Goal: Transaction & Acquisition: Purchase product/service

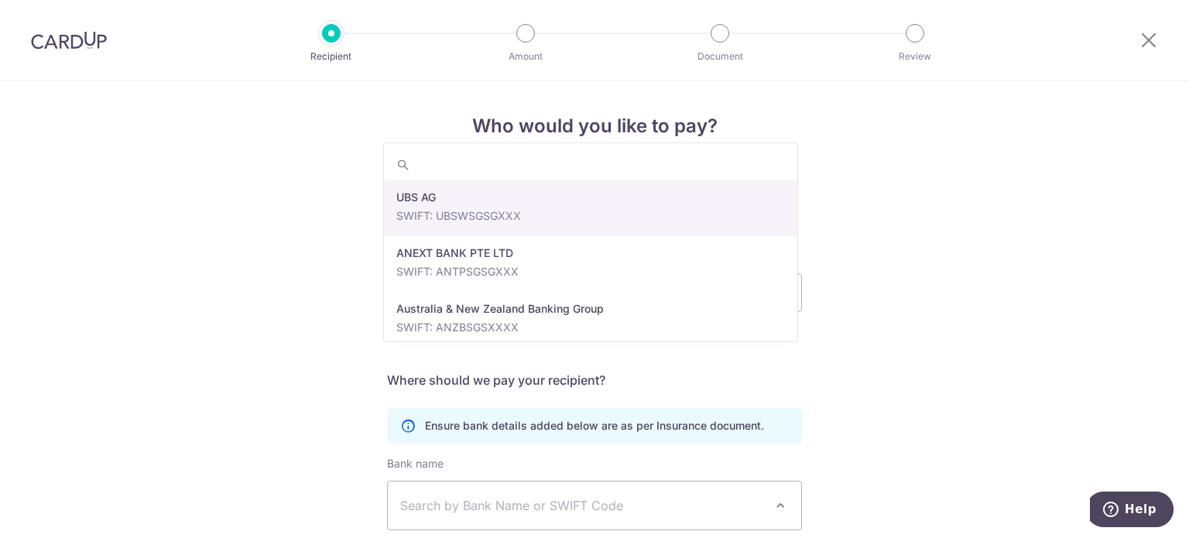
scroll to position [136, 0]
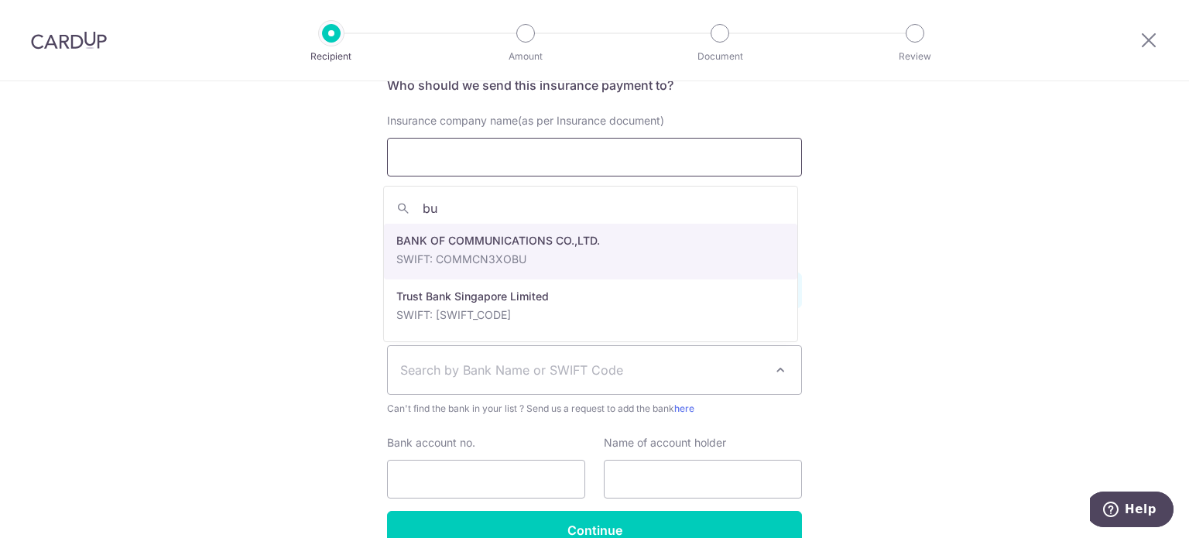
type input "b"
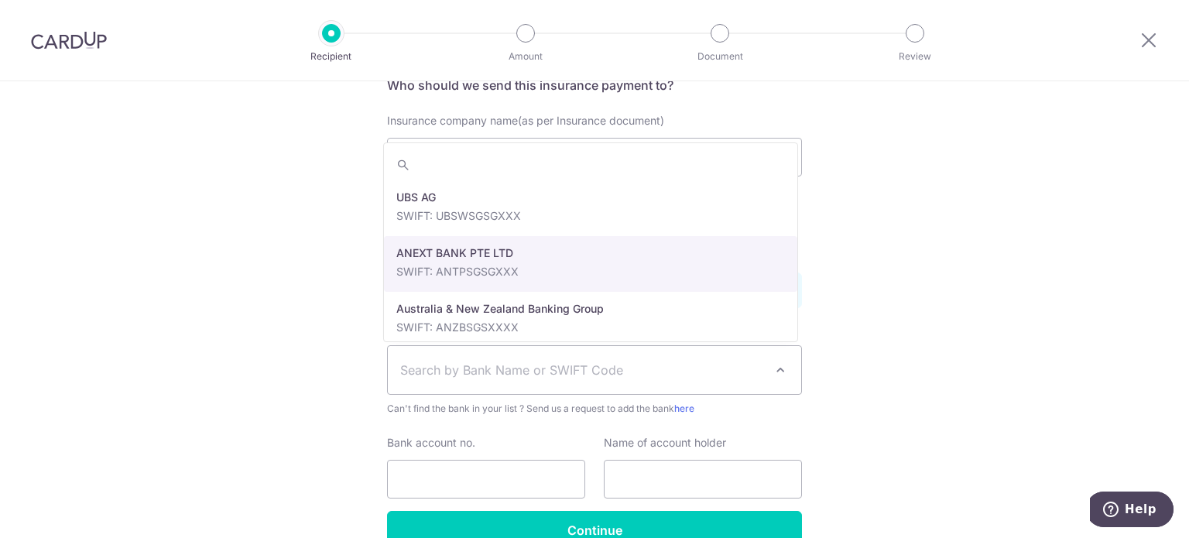
click at [828, 249] on div "Who would you like to pay? Your recipient does not need a CardUp account to rec…" at bounding box center [594, 284] width 1189 height 677
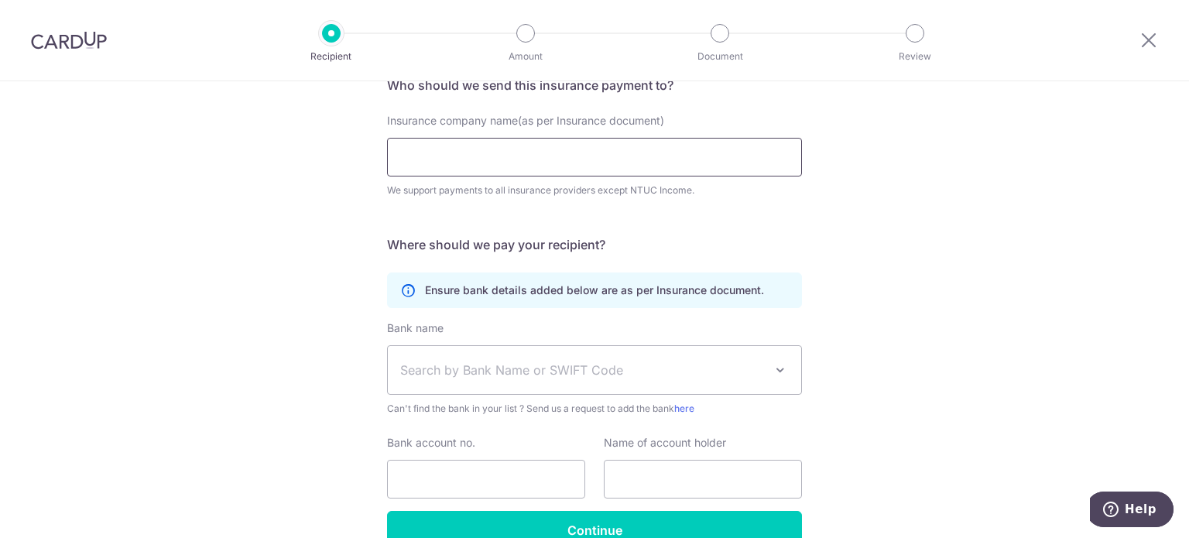
click at [705, 166] on input "Insurance company name(as per Insurance document)" at bounding box center [594, 157] width 415 height 39
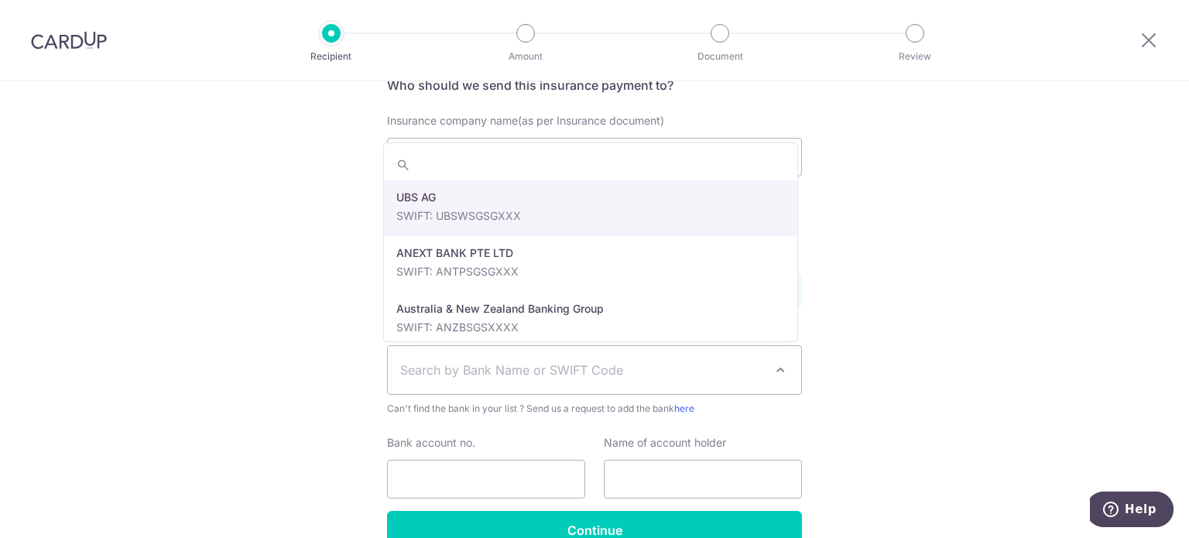
click at [571, 365] on span "Search by Bank Name or SWIFT Code" at bounding box center [582, 370] width 364 height 19
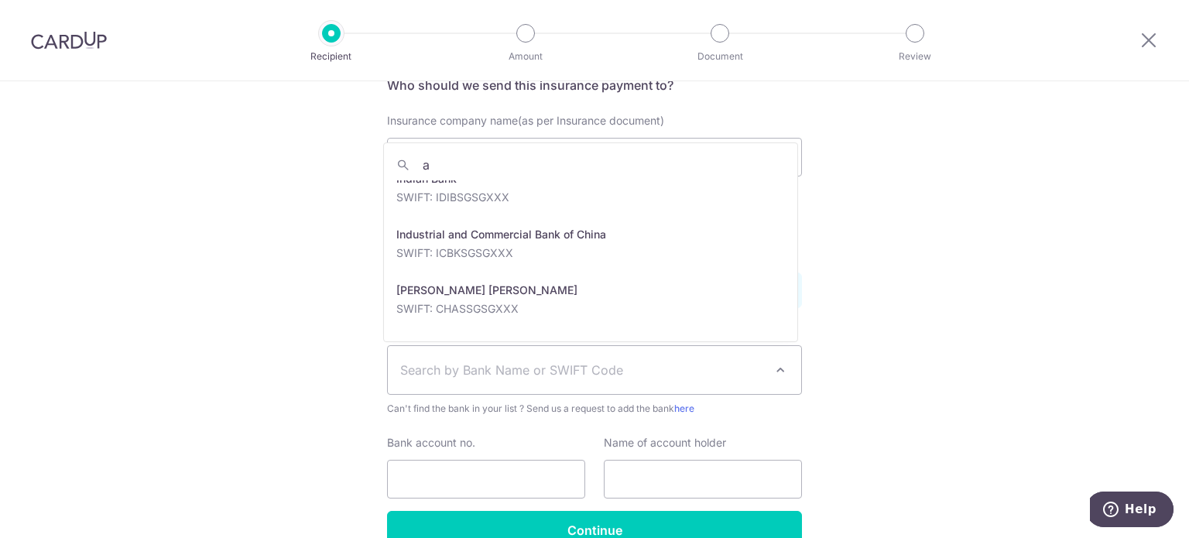
scroll to position [0, 0]
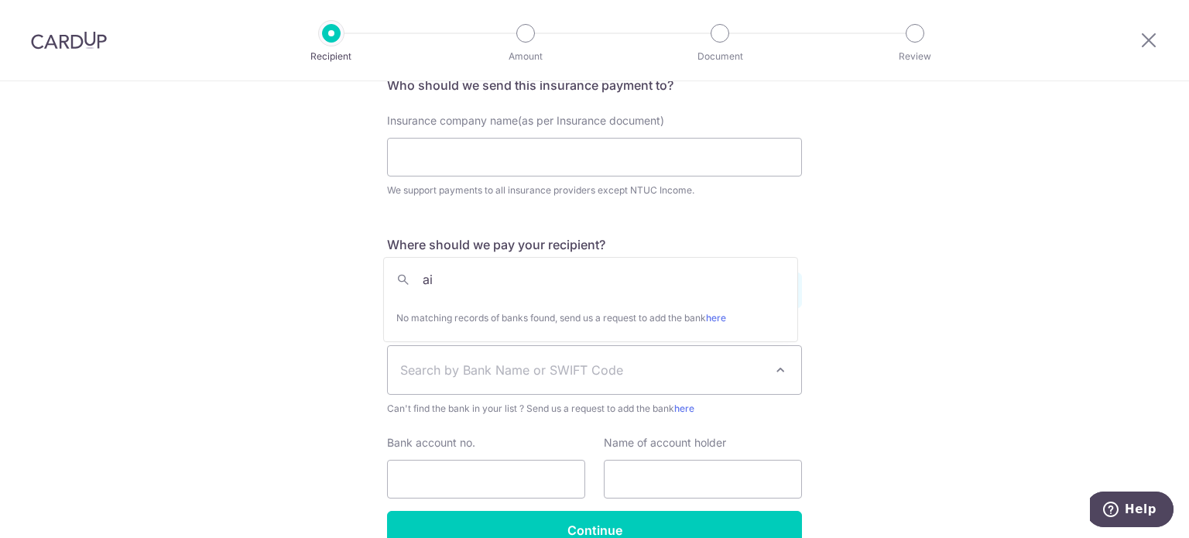
type input "a"
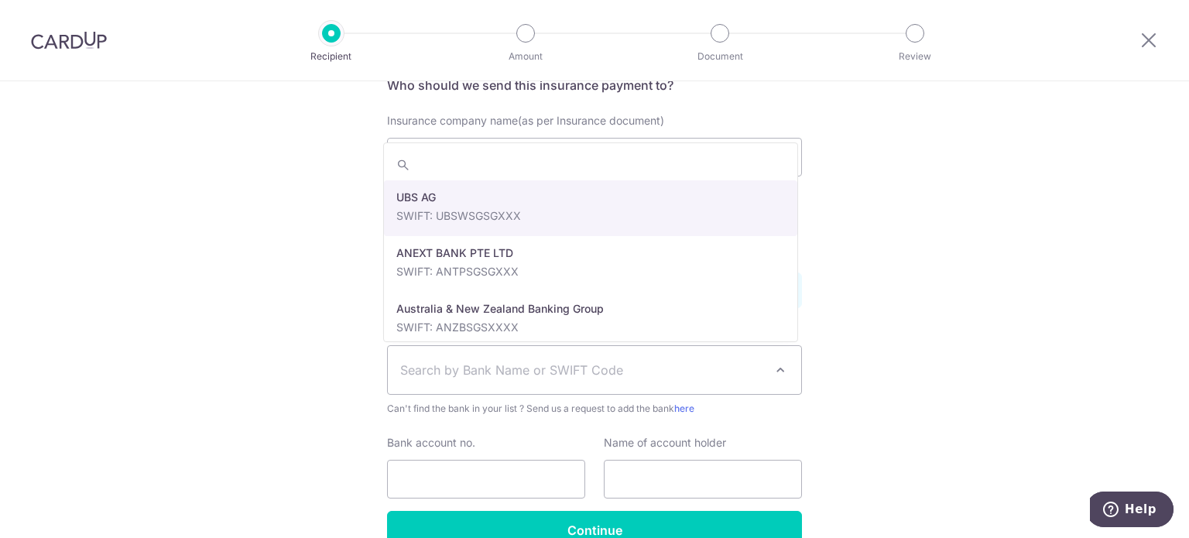
click at [875, 160] on div "Who would you like to pay? Your recipient does not need a CardUp account to rec…" at bounding box center [594, 284] width 1189 height 677
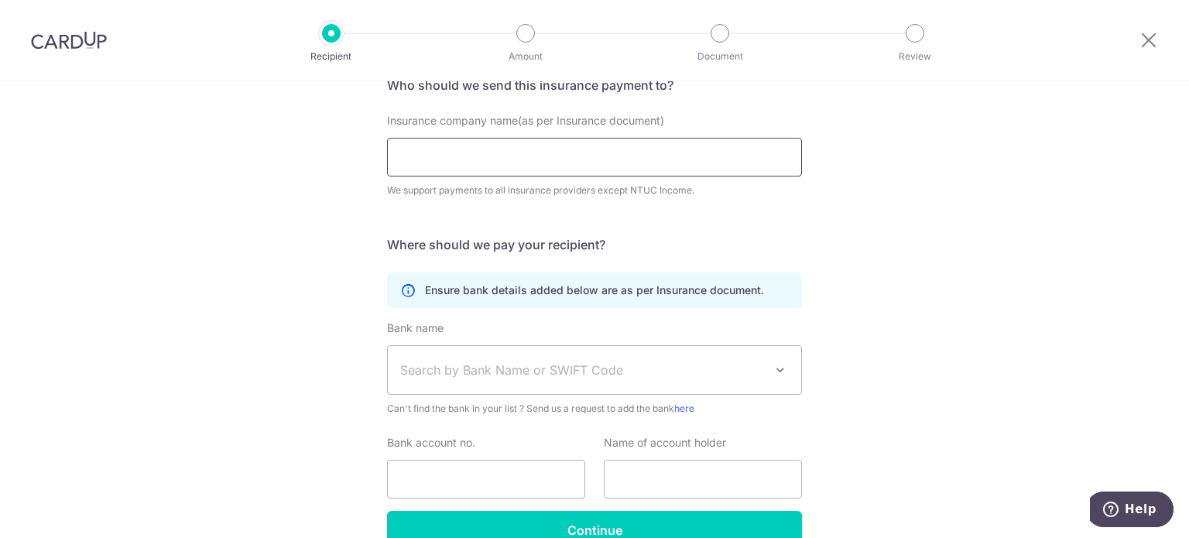
click at [723, 161] on input "Insurance company name(as per Insurance document)" at bounding box center [594, 157] width 415 height 39
type input "a"
type input "i"
type input "n"
click at [773, 359] on span "Search by Bank Name or SWIFT Code" at bounding box center [594, 370] width 413 height 48
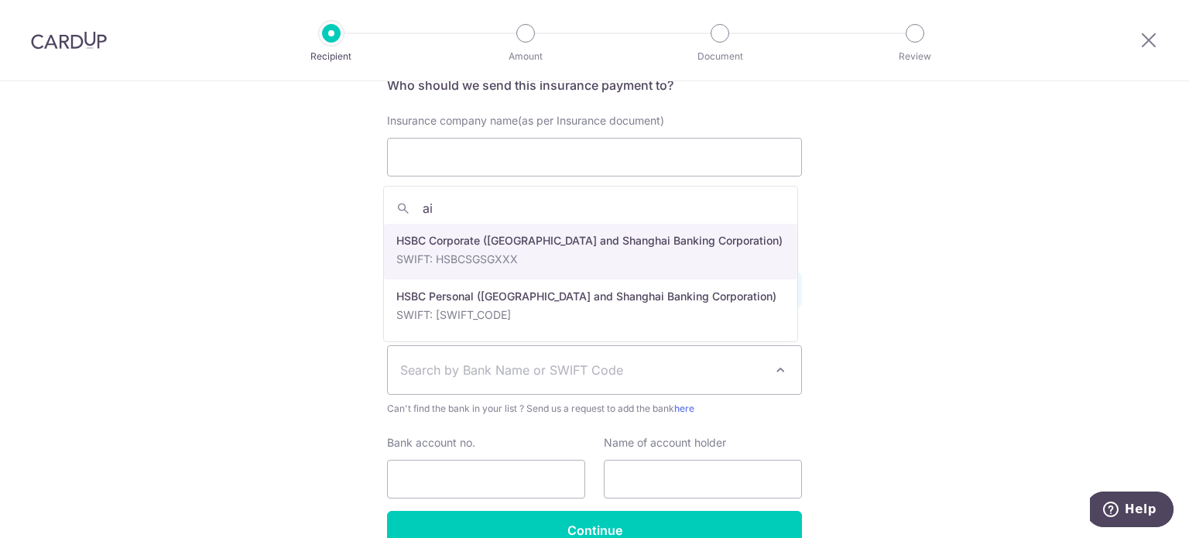
type input "a"
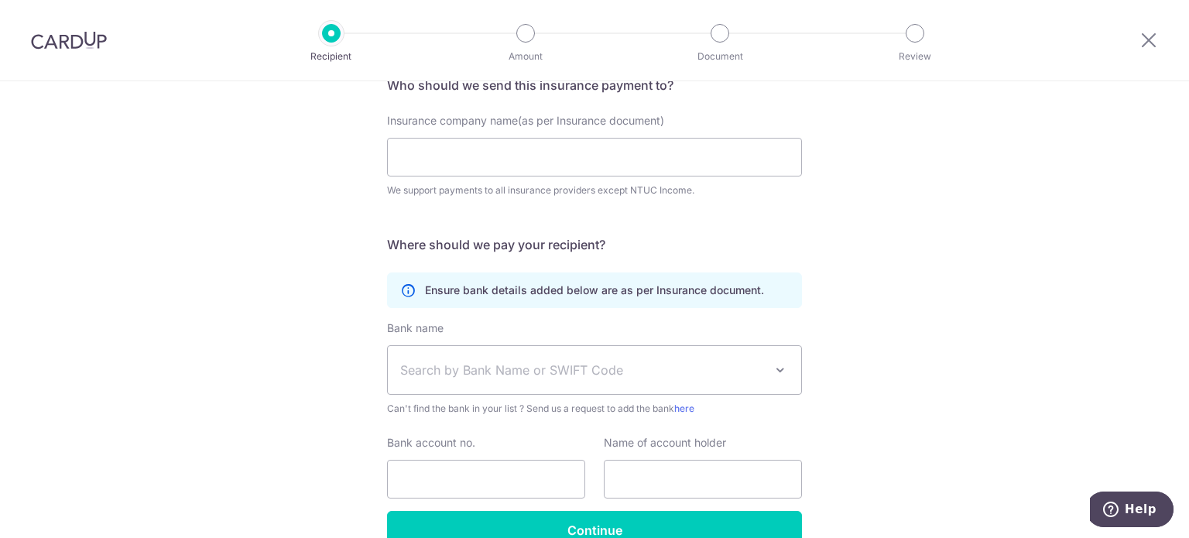
click at [904, 339] on div "Who would you like to pay? Your recipient does not need a CardUp account to rec…" at bounding box center [594, 284] width 1189 height 677
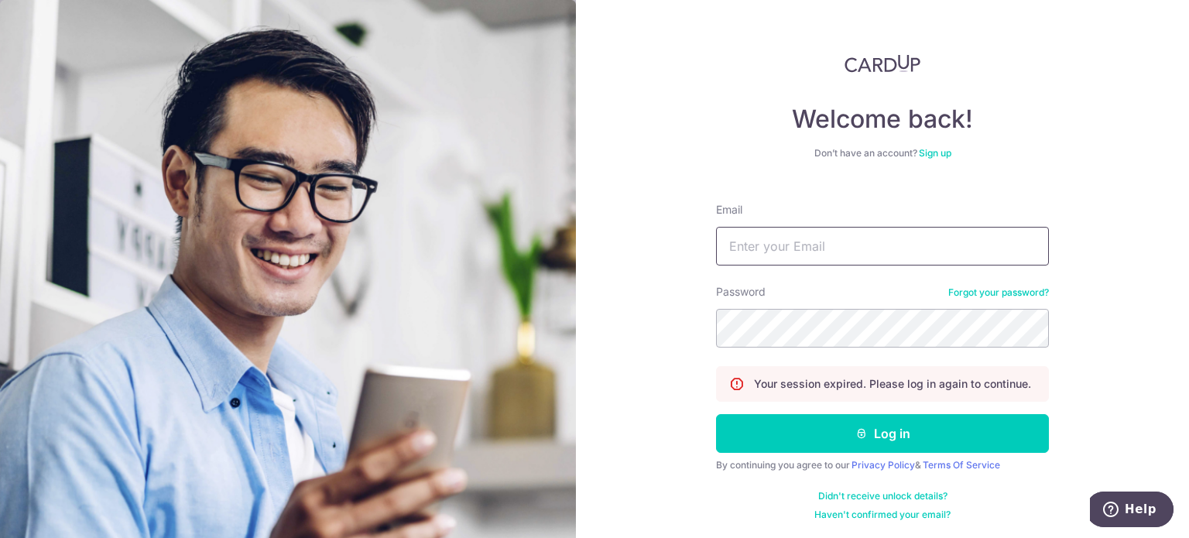
click at [777, 256] on input "Email" at bounding box center [882, 246] width 333 height 39
type input "[EMAIL_ADDRESS][DOMAIN_NAME]"
click at [716, 414] on button "Log in" at bounding box center [882, 433] width 333 height 39
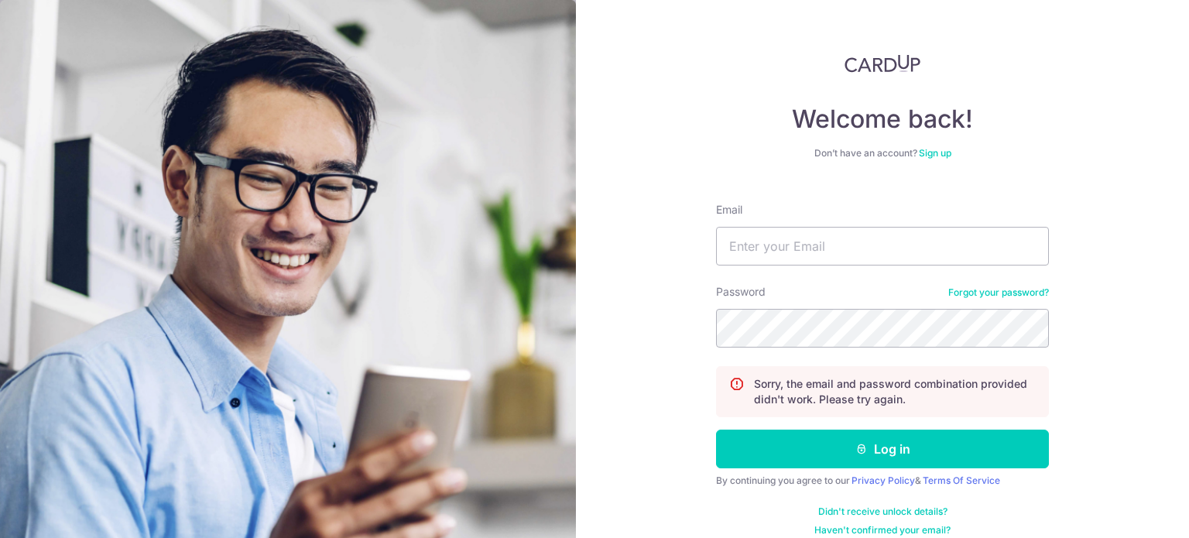
click at [856, 267] on form "Email Password Forgot your password? Sorry, the email and password combination …" at bounding box center [882, 363] width 333 height 346
click at [852, 245] on input "Email" at bounding box center [882, 246] width 333 height 39
type input "[EMAIL_ADDRESS][DOMAIN_NAME]"
click at [716, 430] on button "Log in" at bounding box center [882, 449] width 333 height 39
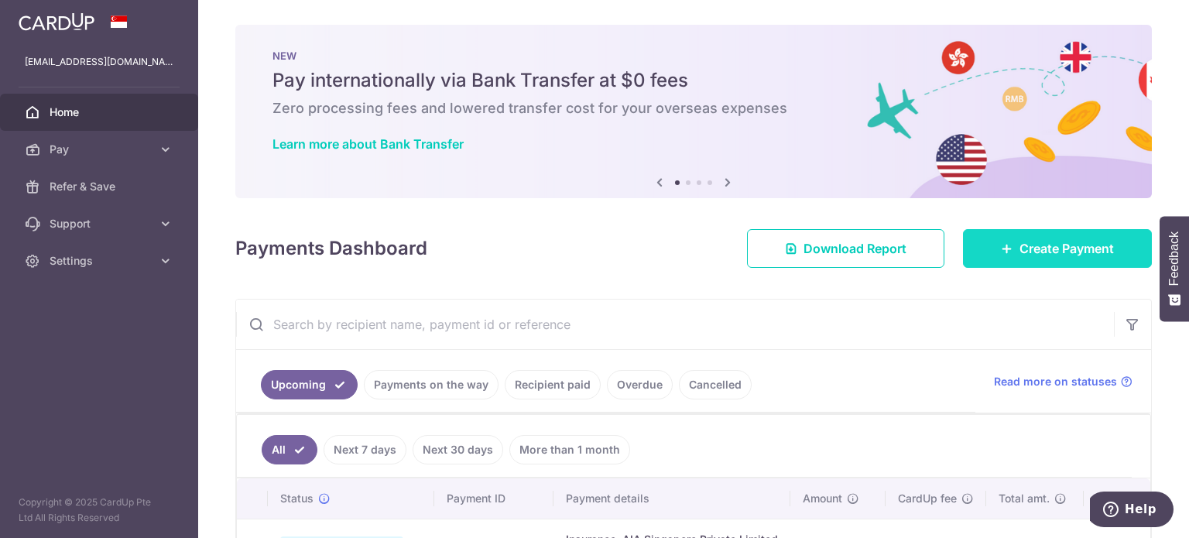
click at [1062, 249] on span "Create Payment" at bounding box center [1067, 248] width 94 height 19
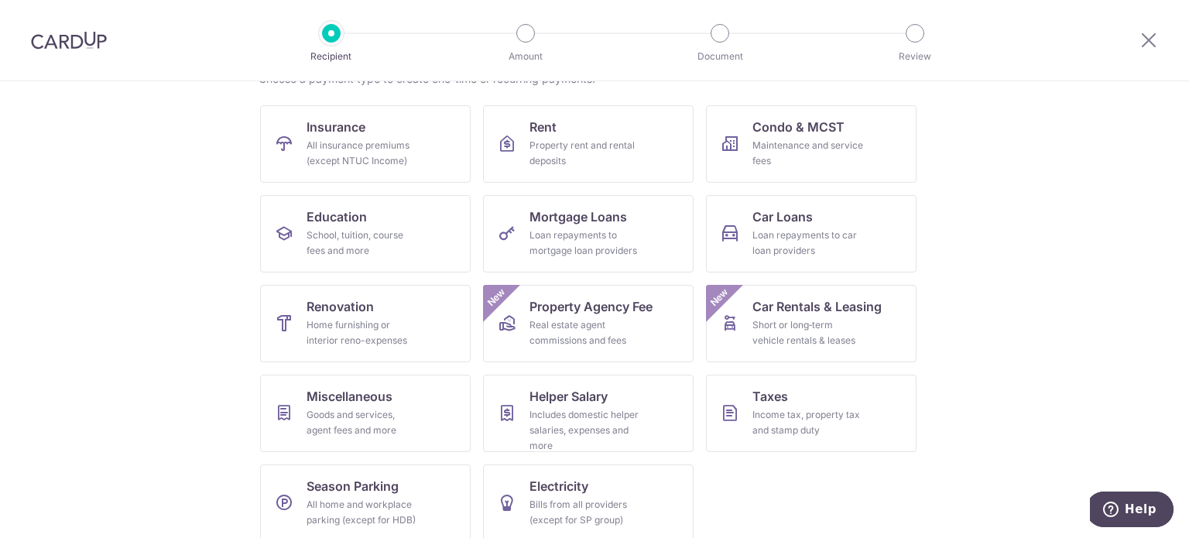
scroll to position [154, 0]
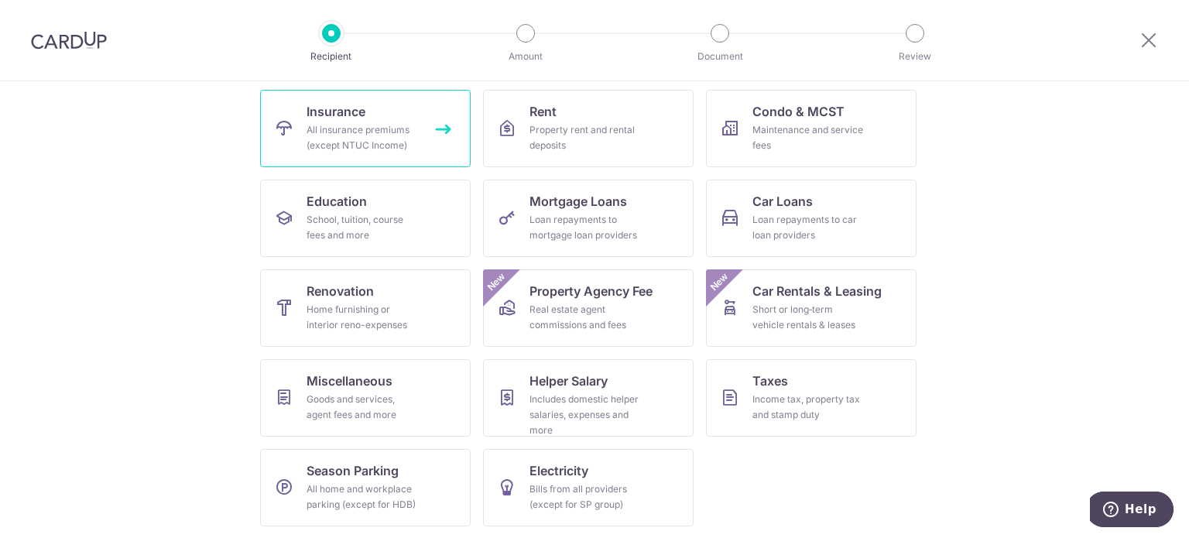
click at [372, 141] on div "All insurance premiums (except NTUC Income)" at bounding box center [363, 137] width 112 height 31
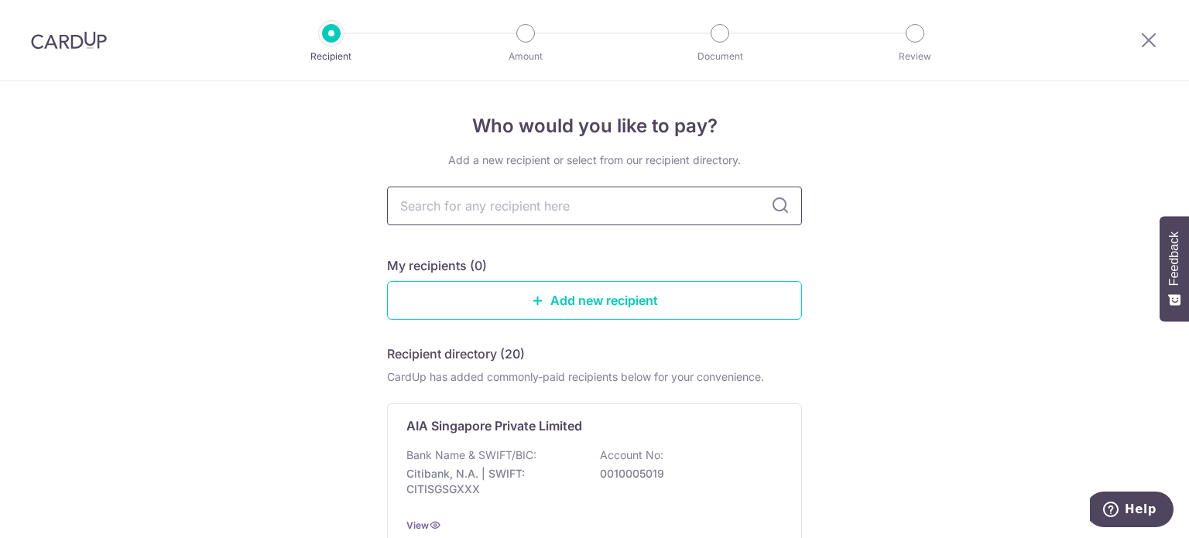
click at [635, 199] on input "text" at bounding box center [594, 206] width 415 height 39
click at [781, 208] on icon at bounding box center [780, 206] width 19 height 19
click at [659, 205] on input "text" at bounding box center [594, 206] width 415 height 39
click at [633, 304] on link "Add new recipient" at bounding box center [594, 300] width 415 height 39
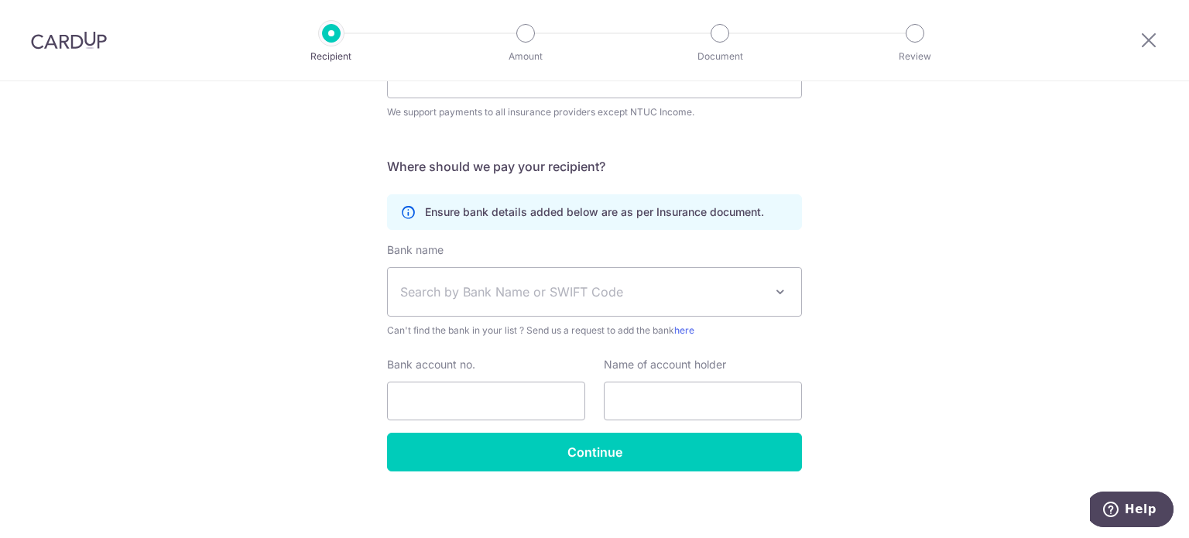
scroll to position [219, 0]
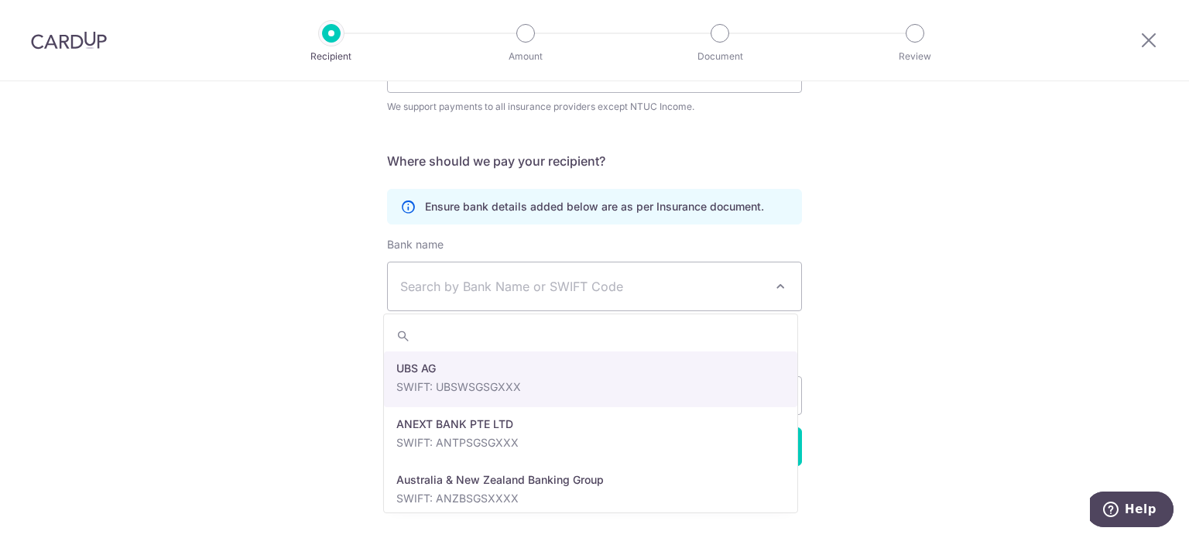
click at [633, 290] on span "Search by Bank Name or SWIFT Code" at bounding box center [582, 286] width 364 height 19
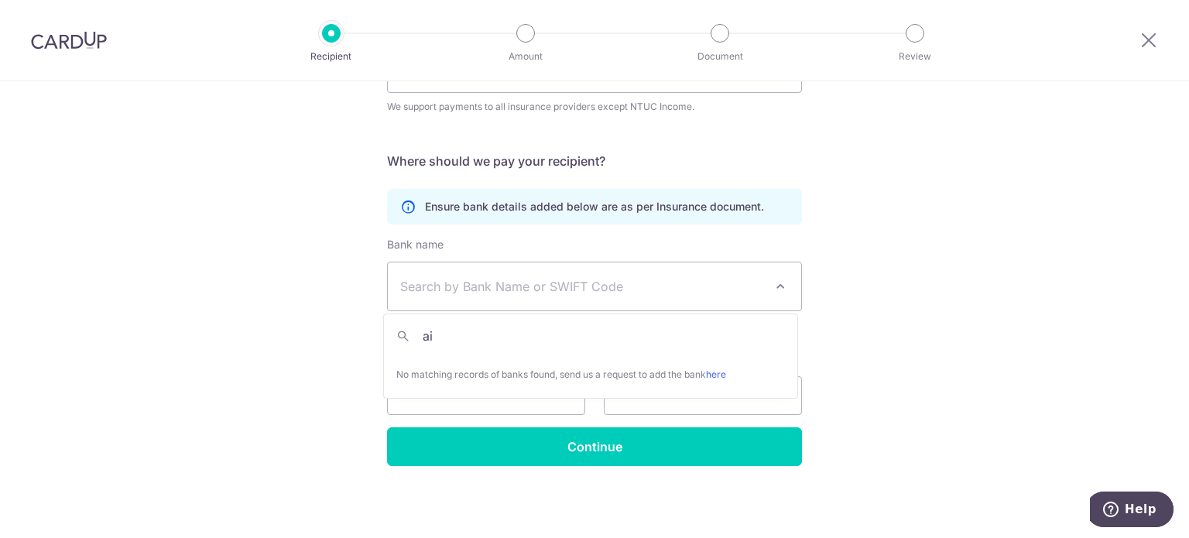
type input "a"
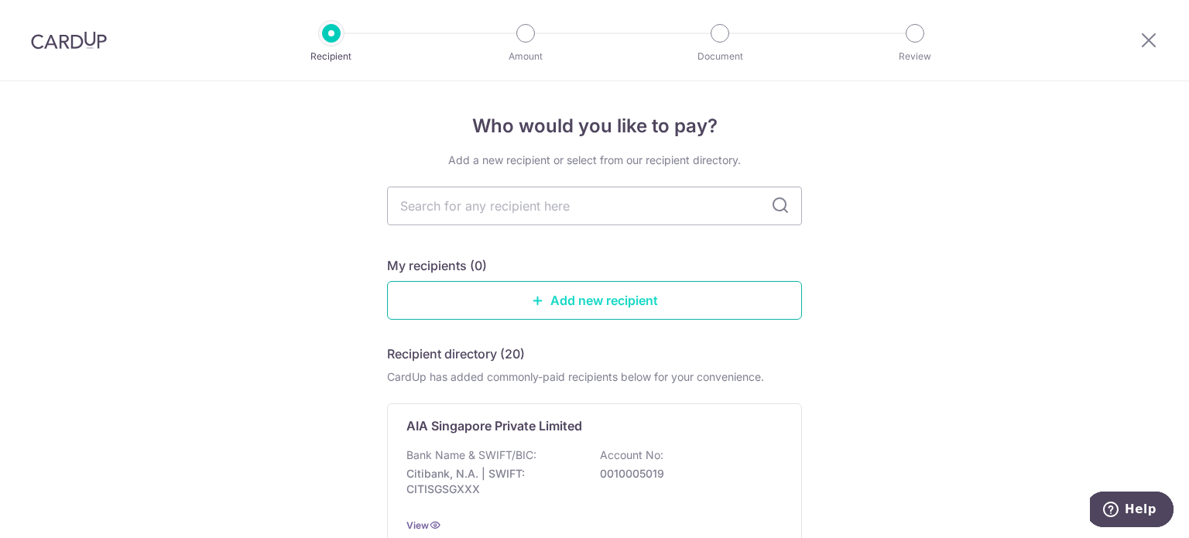
click at [582, 287] on link "Add new recipient" at bounding box center [594, 300] width 415 height 39
click at [648, 207] on input "text" at bounding box center [594, 206] width 415 height 39
type input "mas"
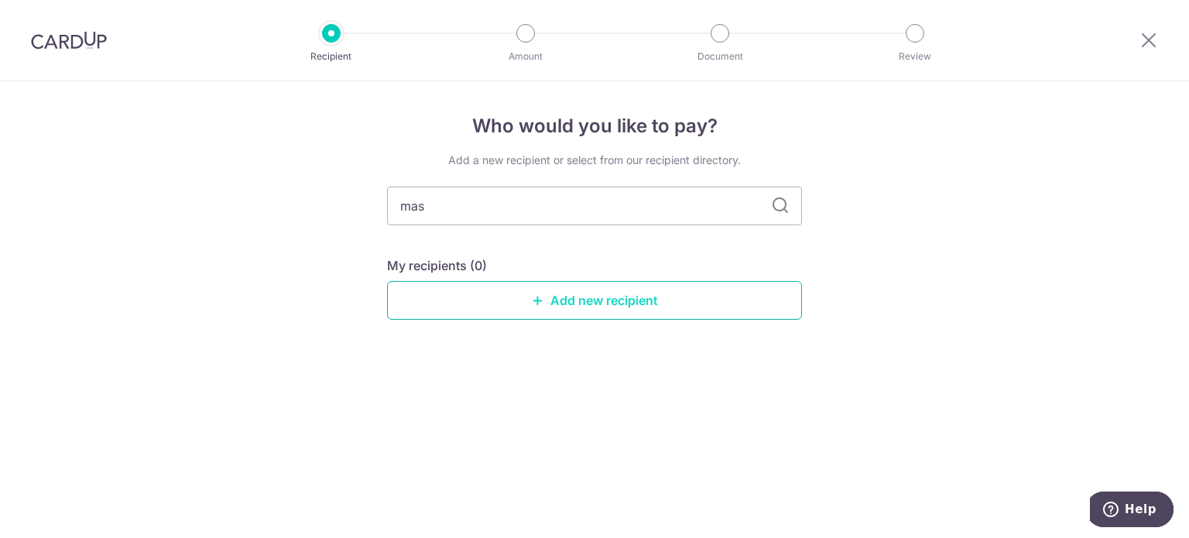
click at [629, 303] on link "Add new recipient" at bounding box center [594, 300] width 415 height 39
click at [578, 220] on input "mas" at bounding box center [594, 206] width 415 height 39
type input "mon"
type input "m"
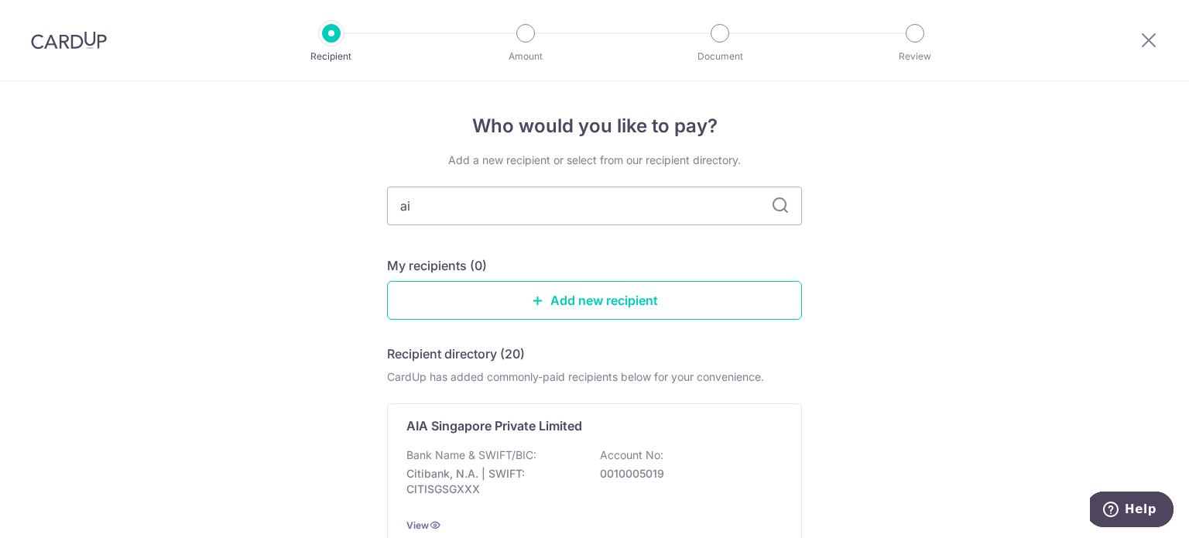
type input "aia"
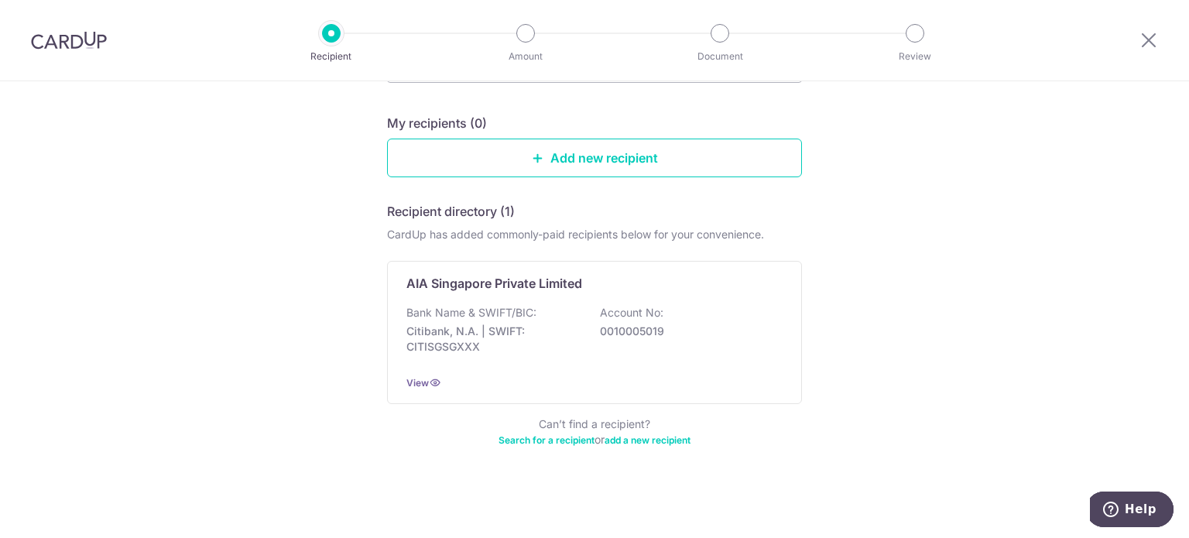
scroll to position [117, 0]
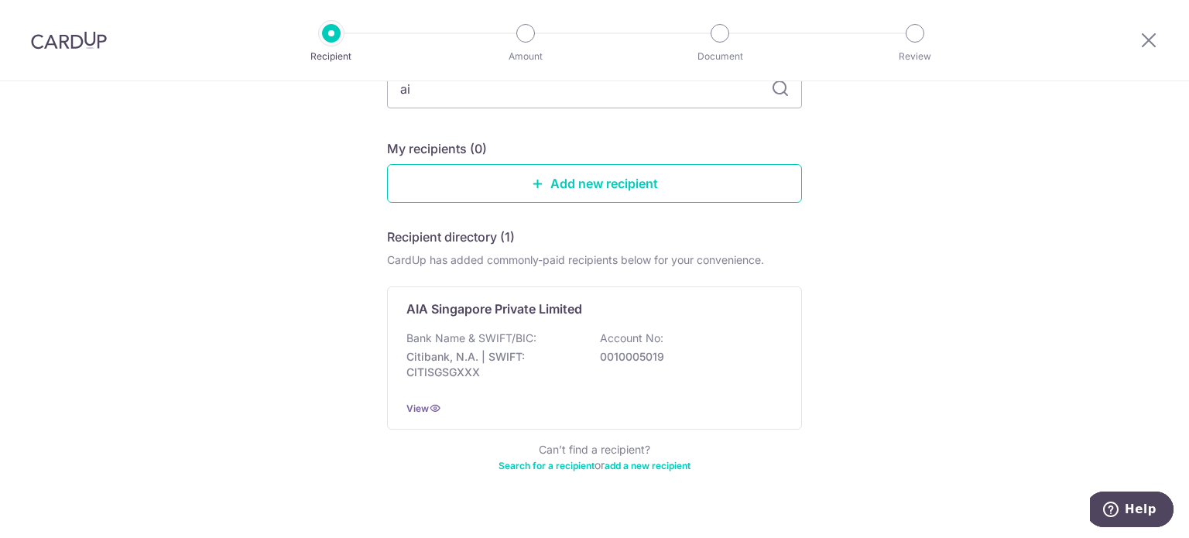
type input "a"
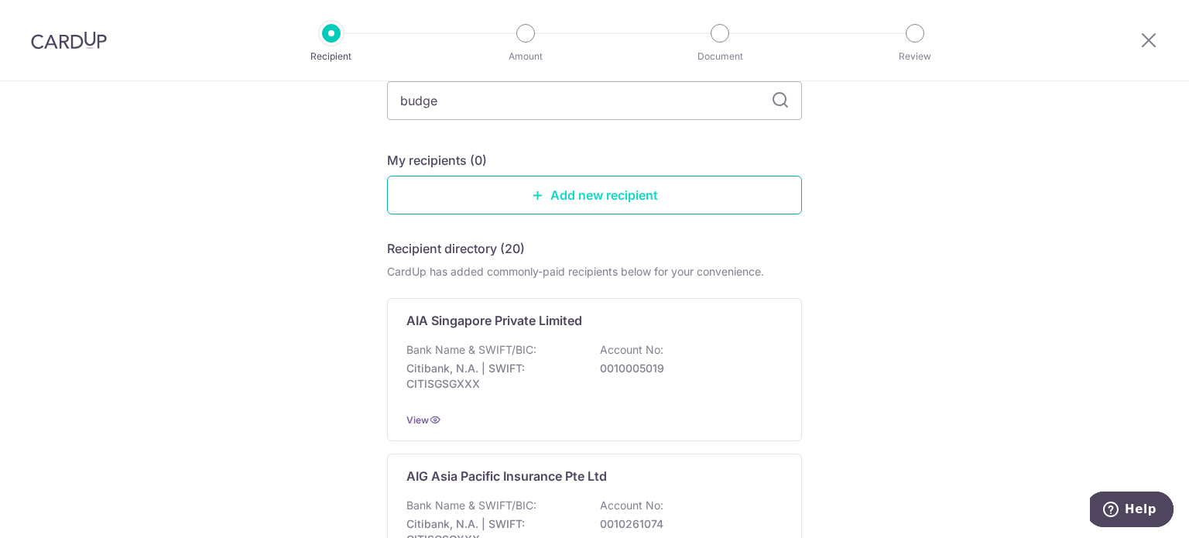
type input "budget"
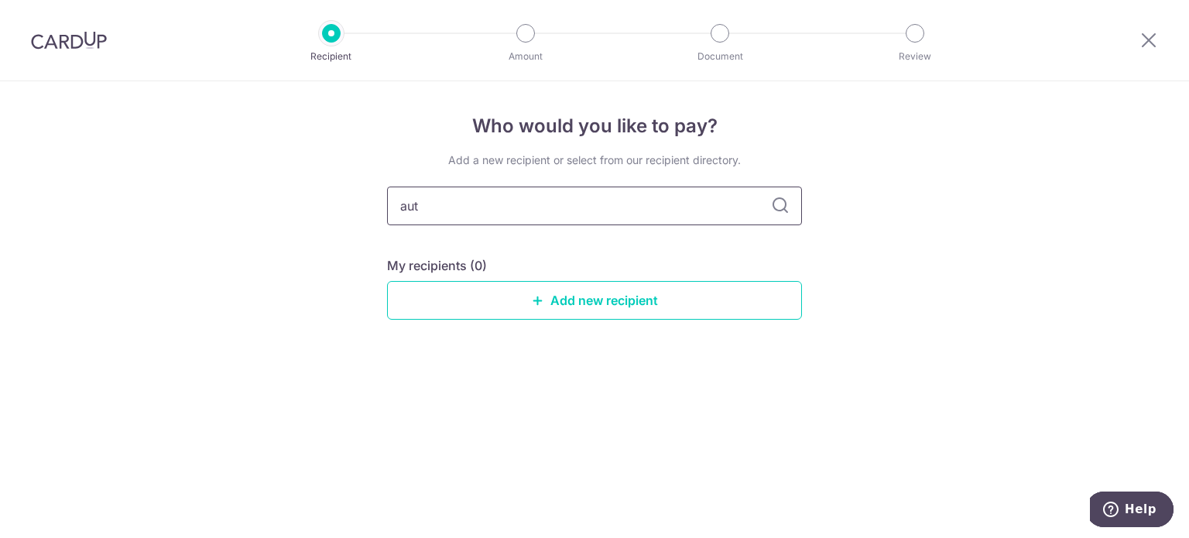
type input "auto"
type input "a"
type input "great"
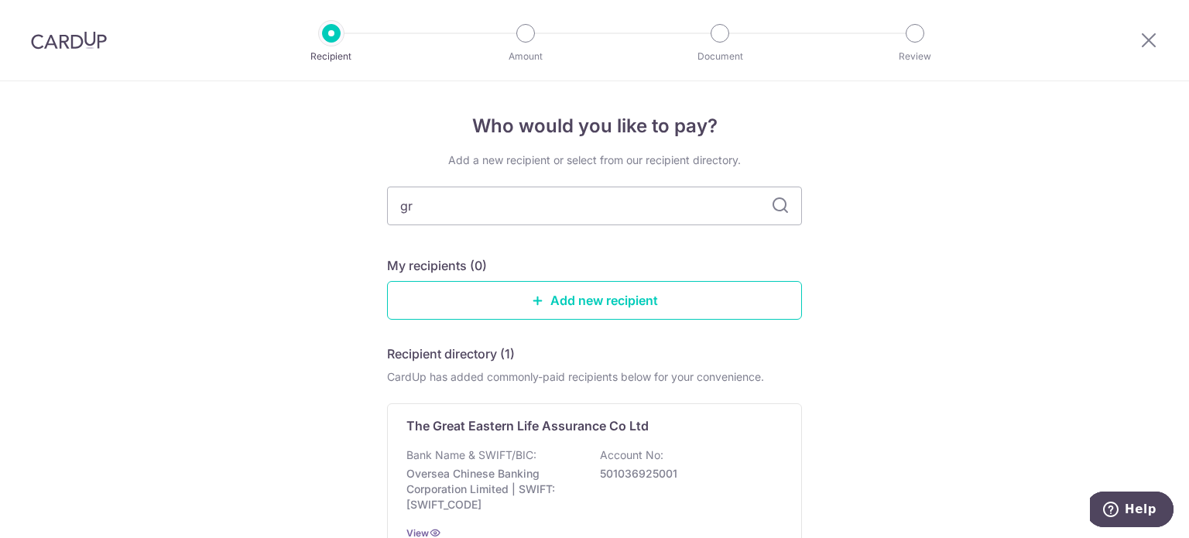
type input "g"
type input "aig"
type input "a"
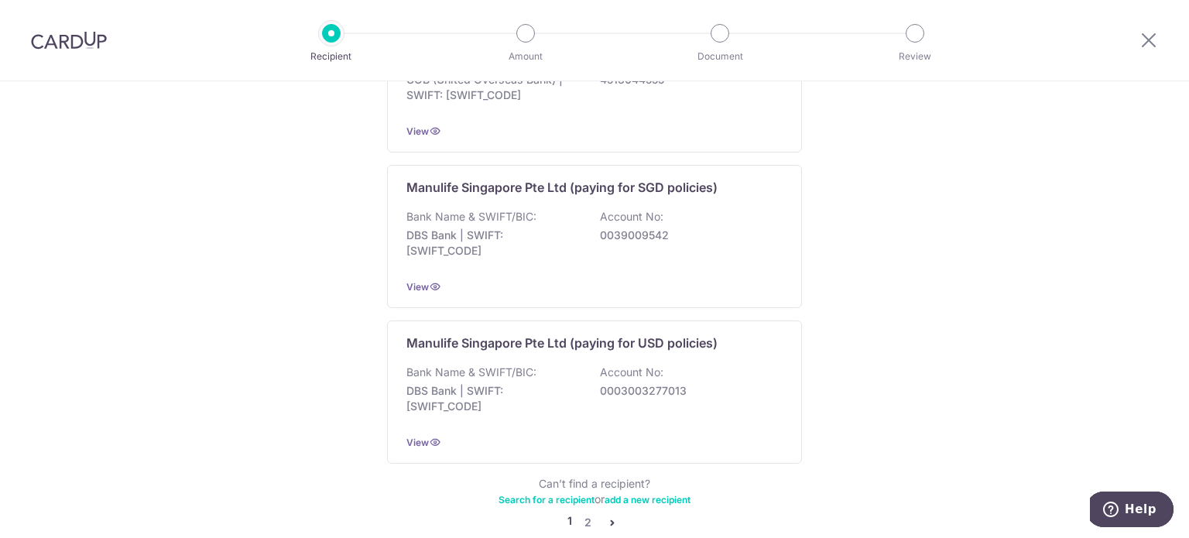
scroll to position [1571, 0]
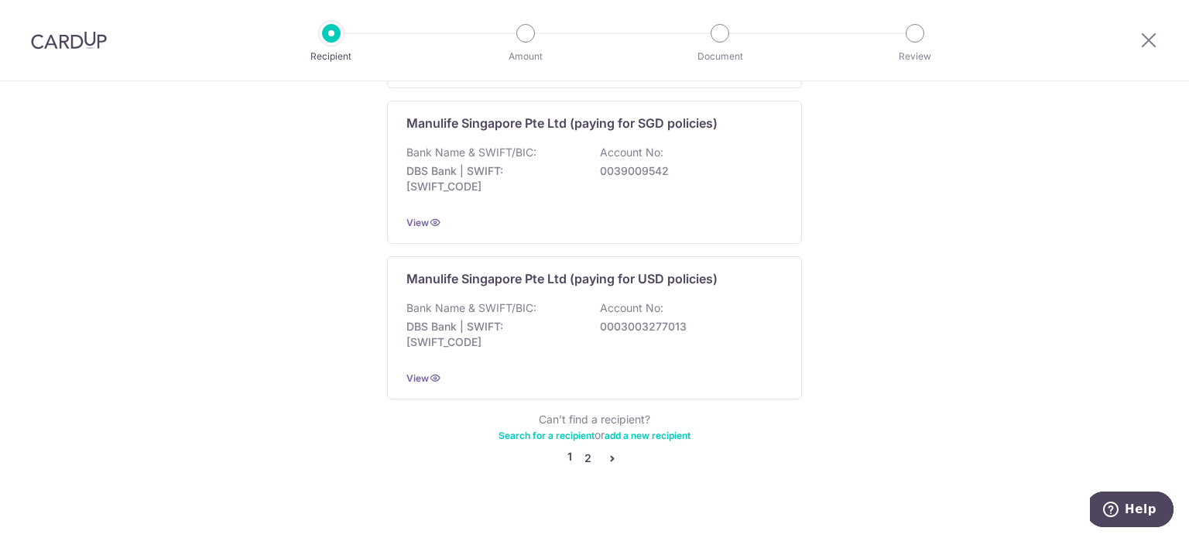
click at [579, 449] on link "2" at bounding box center [587, 458] width 19 height 19
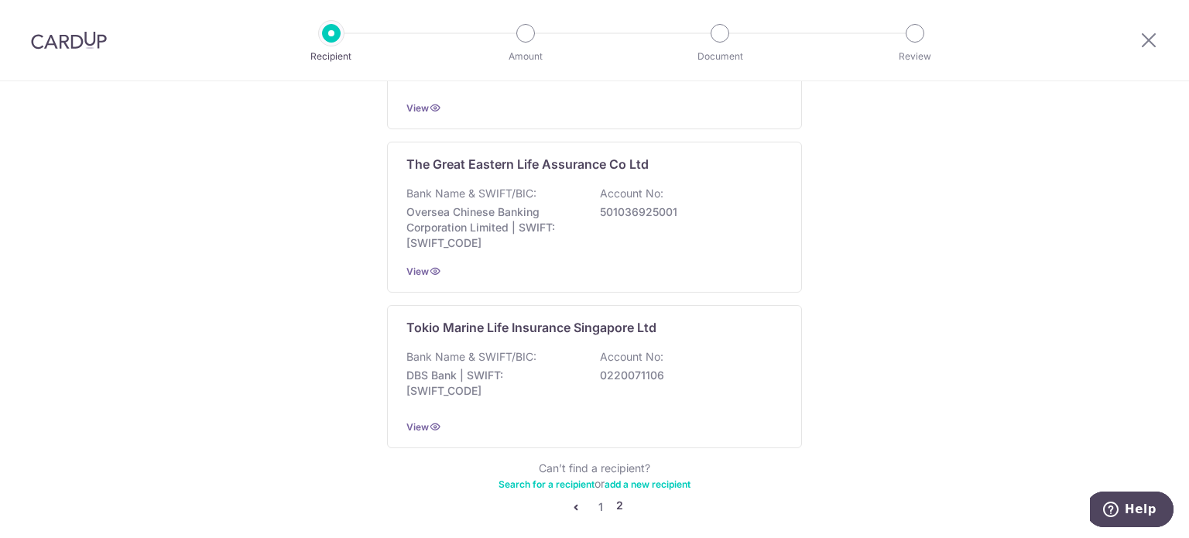
scroll to position [1514, 0]
